Goal: Transaction & Acquisition: Subscribe to service/newsletter

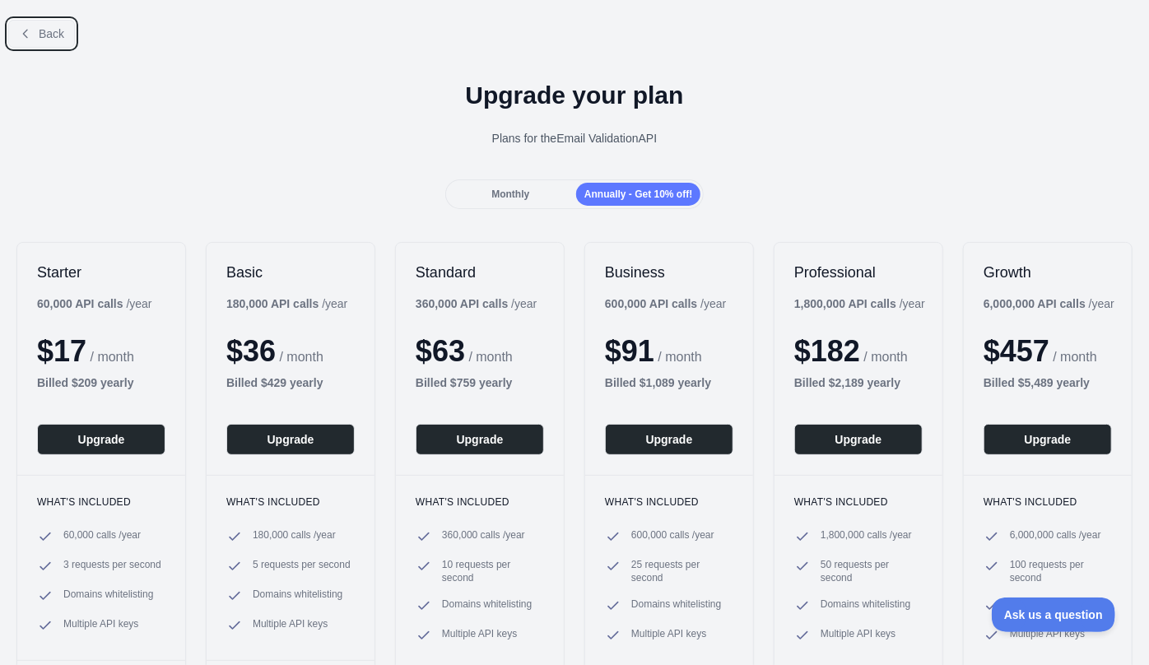
click at [47, 35] on span "Back" at bounding box center [52, 33] width 26 height 13
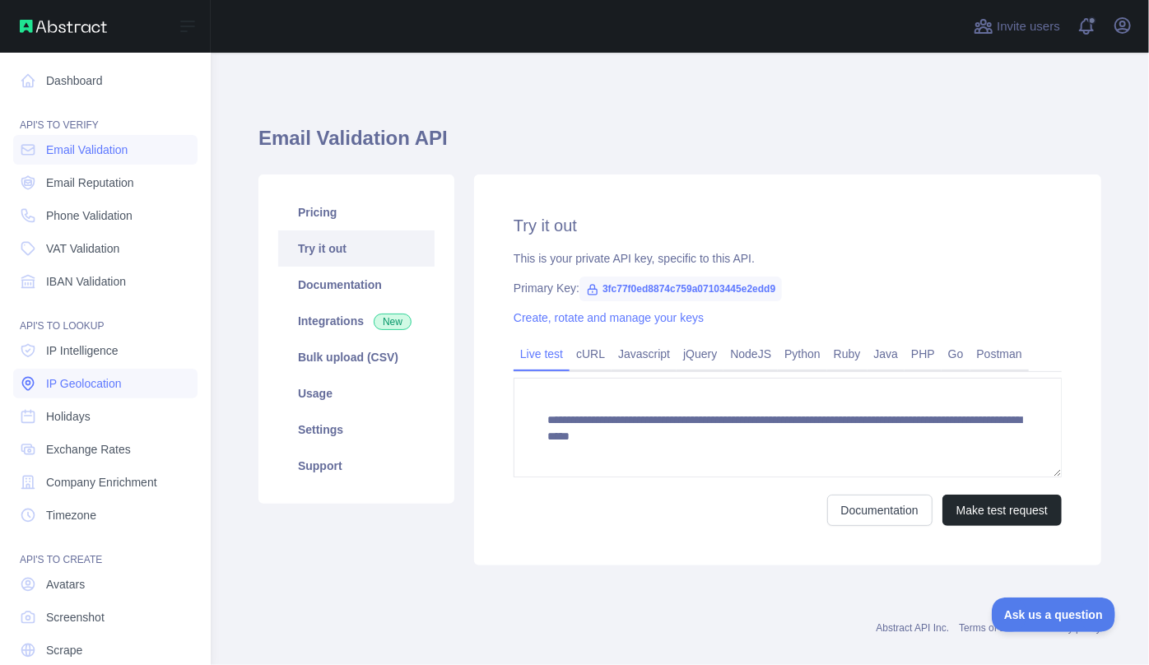
click at [114, 383] on span "IP Geolocation" at bounding box center [84, 383] width 76 height 16
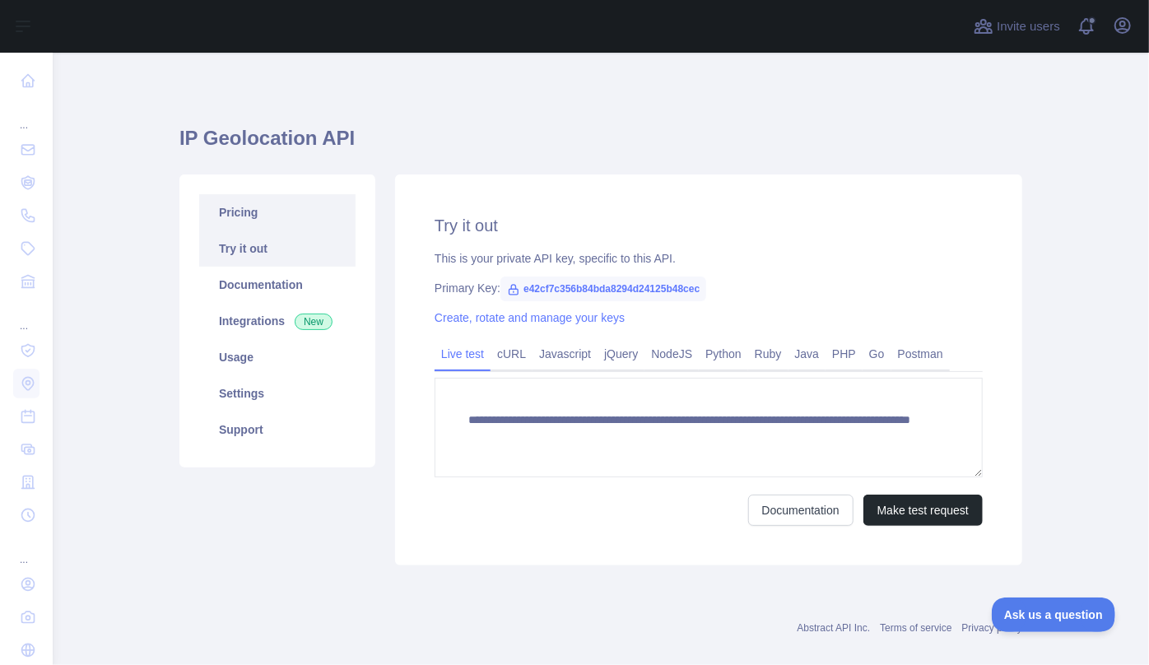
click at [257, 212] on link "Pricing" at bounding box center [277, 212] width 156 height 36
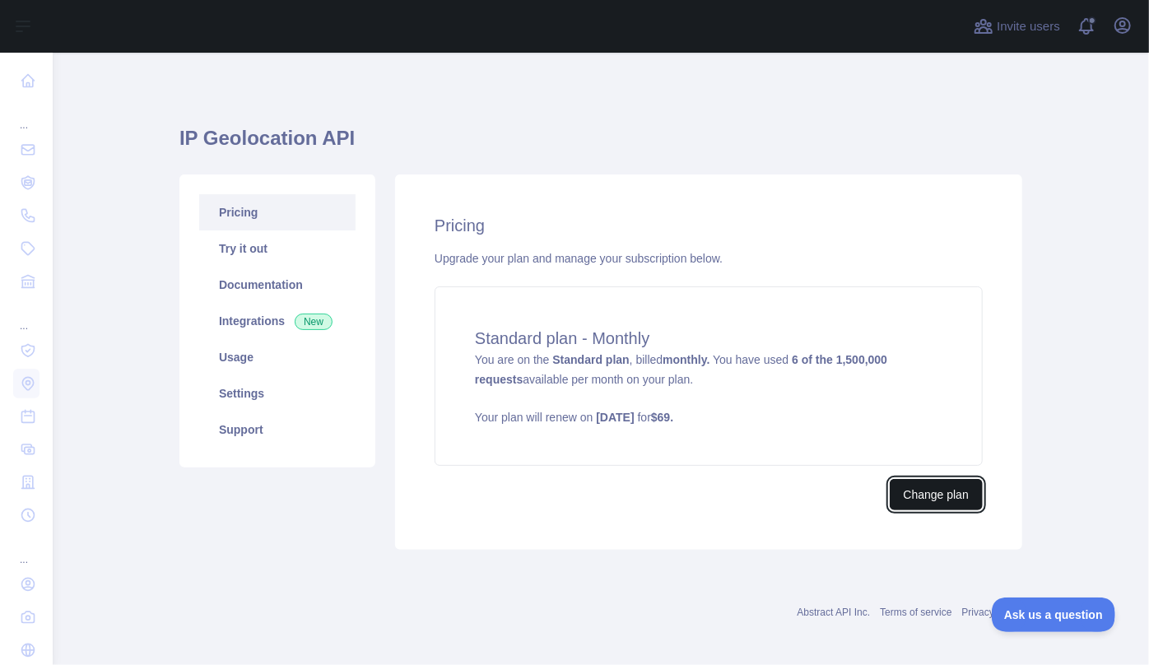
click at [943, 499] on button "Change plan" at bounding box center [936, 494] width 93 height 31
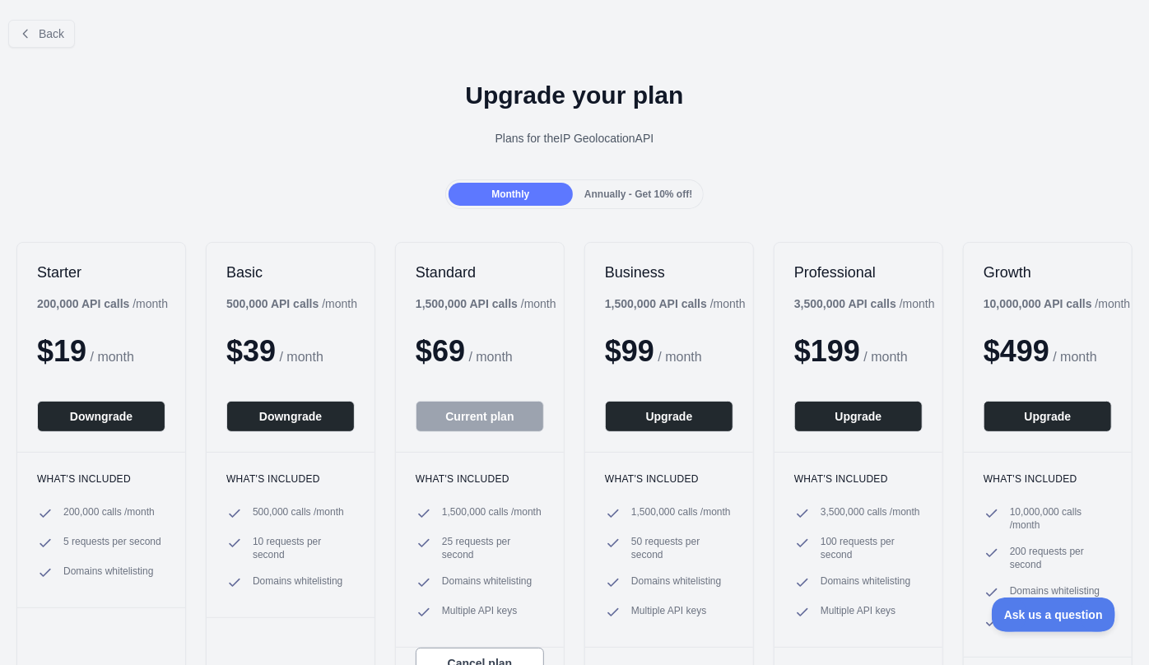
click at [682, 187] on div "Annually - Get 10% off!" at bounding box center [638, 194] width 124 height 23
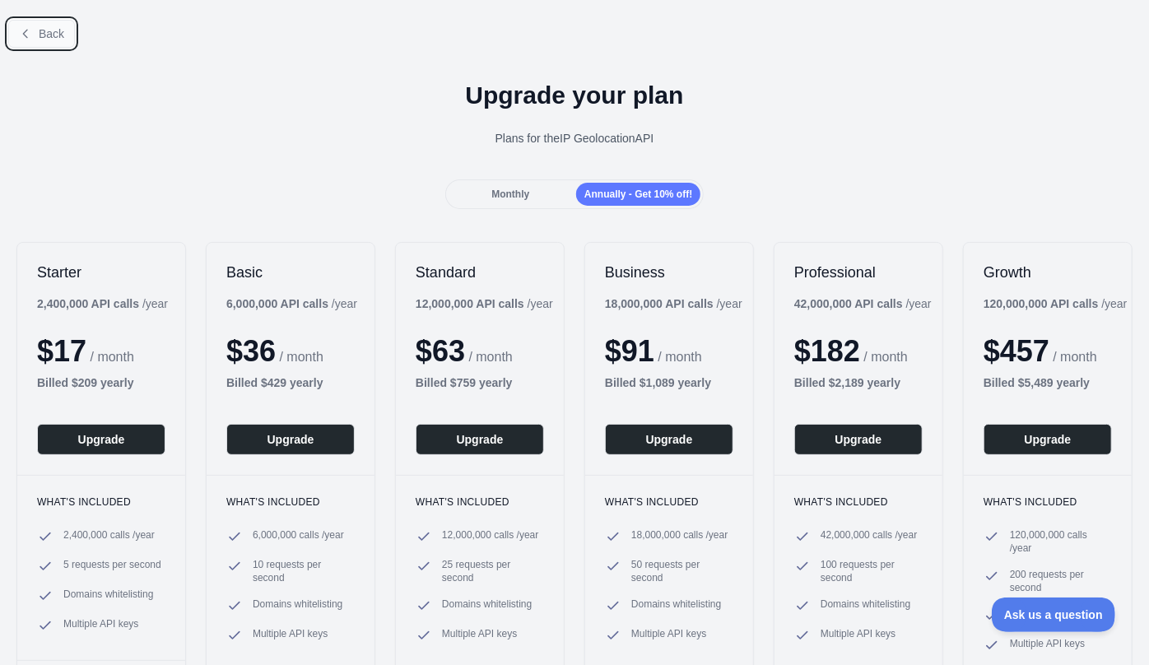
click at [49, 35] on span "Back" at bounding box center [52, 33] width 26 height 13
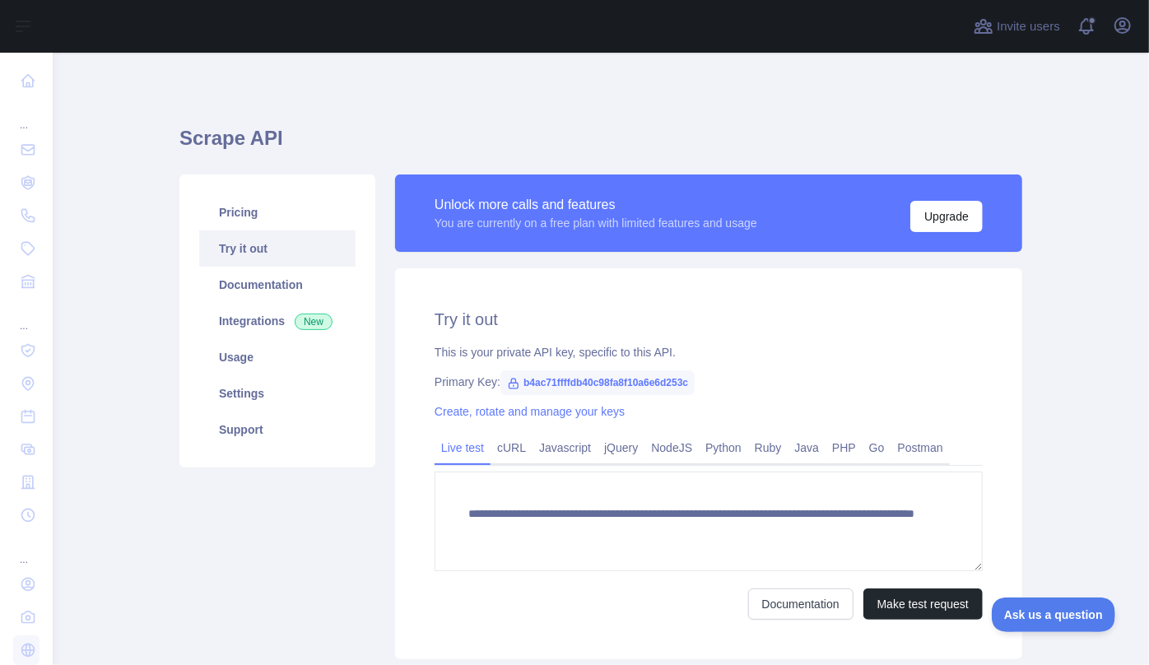
scroll to position [58, 0]
